Goal: Task Accomplishment & Management: Complete application form

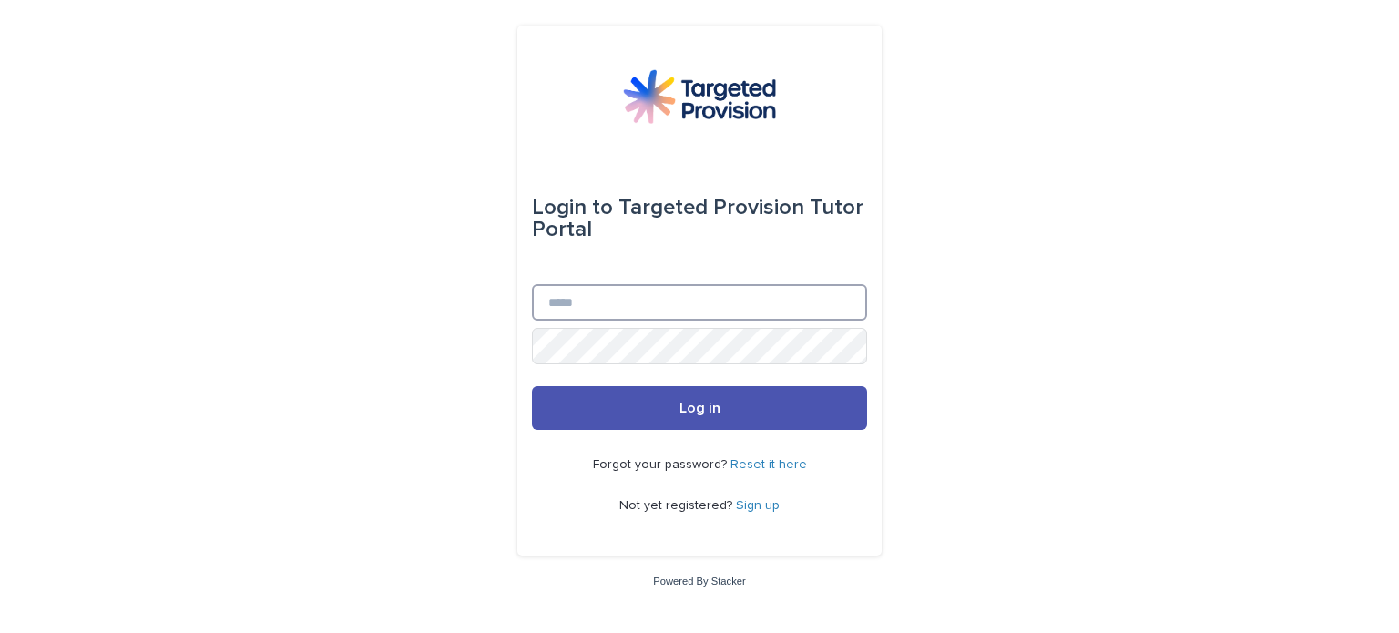
click at [621, 305] on input "Email" at bounding box center [699, 302] width 335 height 36
type input "**********"
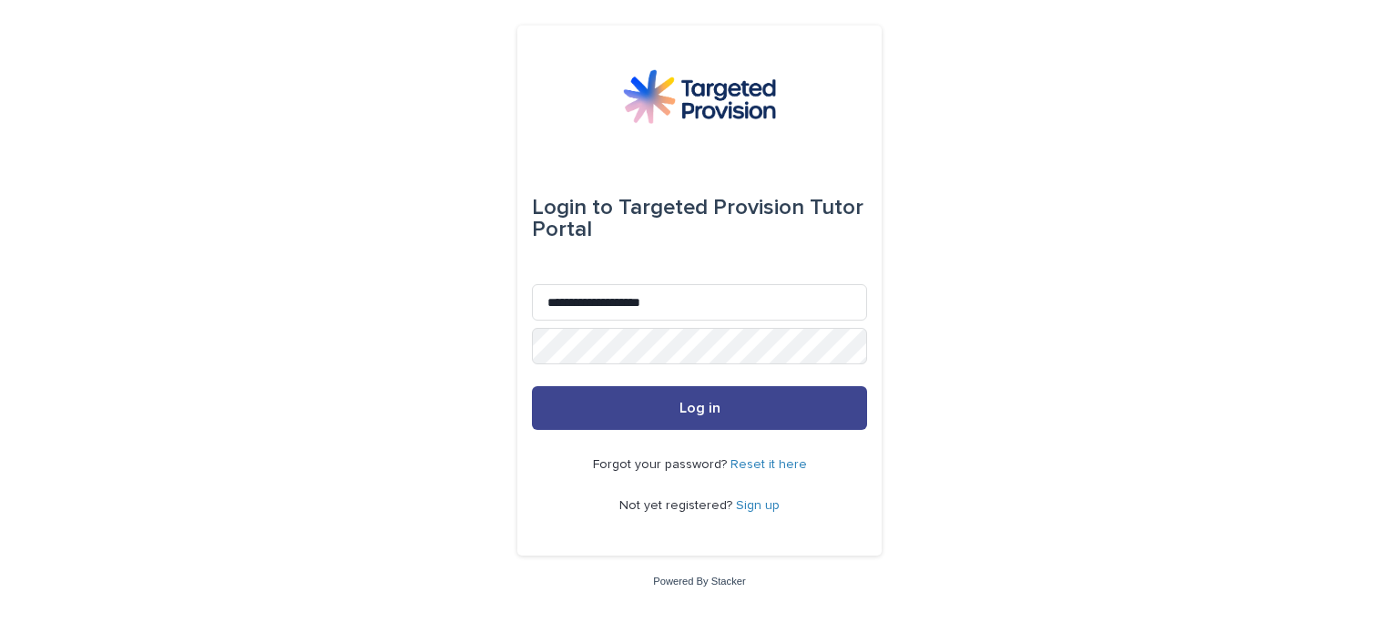
click at [672, 418] on button "Log in" at bounding box center [699, 408] width 335 height 44
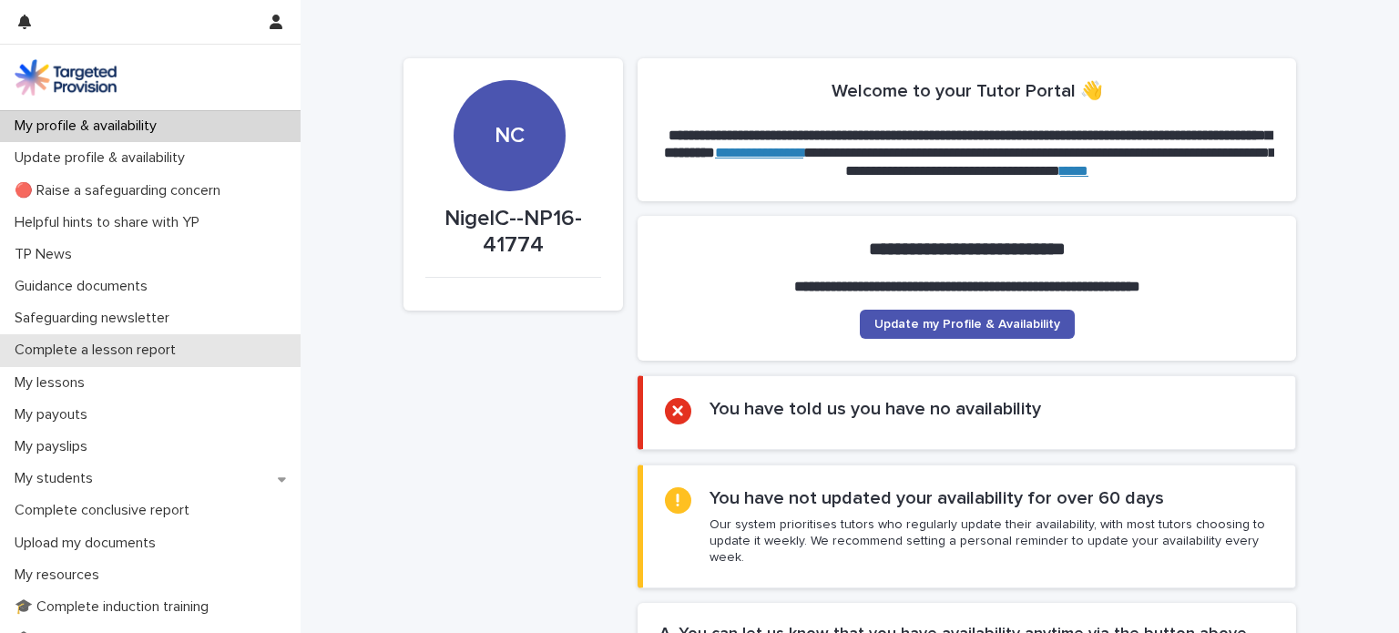
click at [128, 350] on p "Complete a lesson report" at bounding box center [98, 350] width 183 height 17
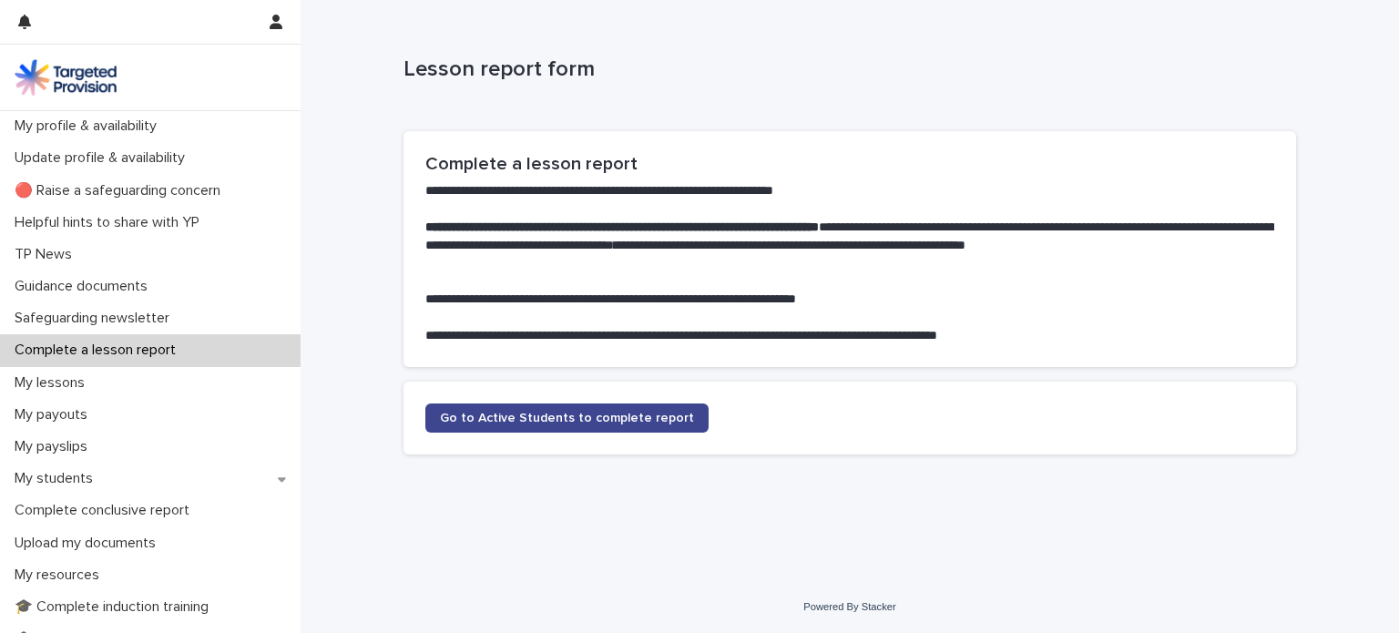
click at [499, 418] on span "Go to Active Students to complete report" at bounding box center [567, 418] width 254 height 13
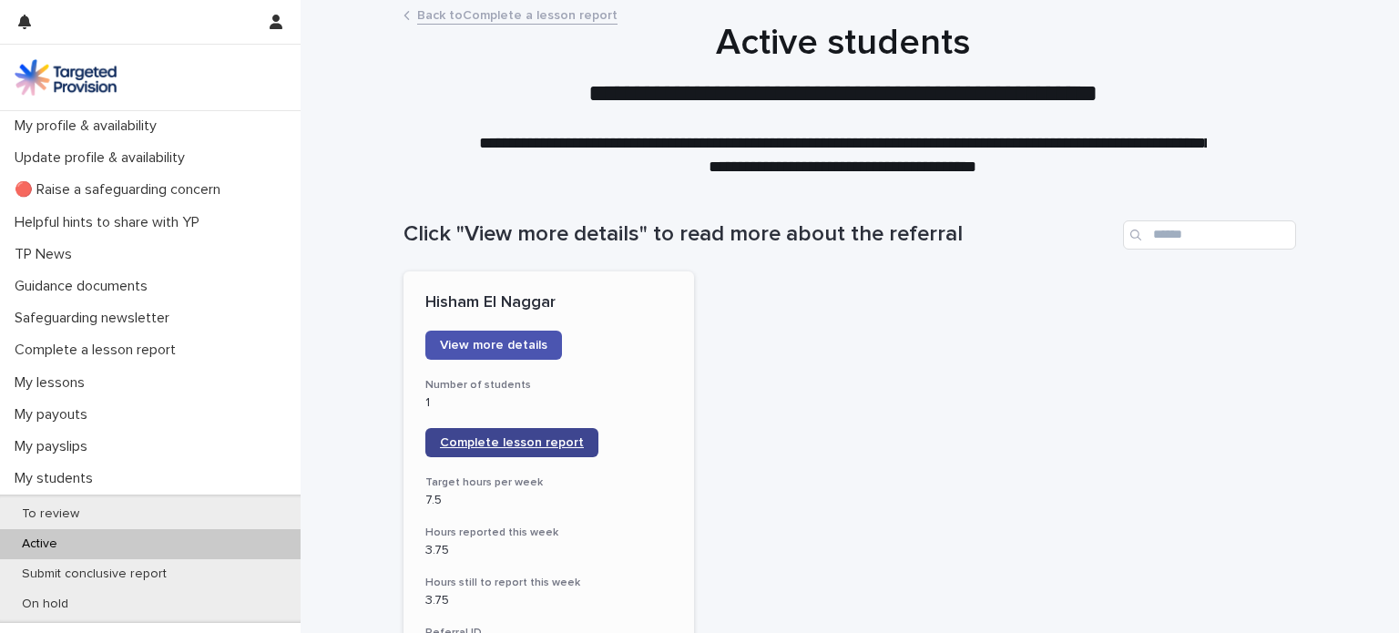
click at [495, 440] on span "Complete lesson report" at bounding box center [512, 442] width 144 height 13
